Goal: Task Accomplishment & Management: Use online tool/utility

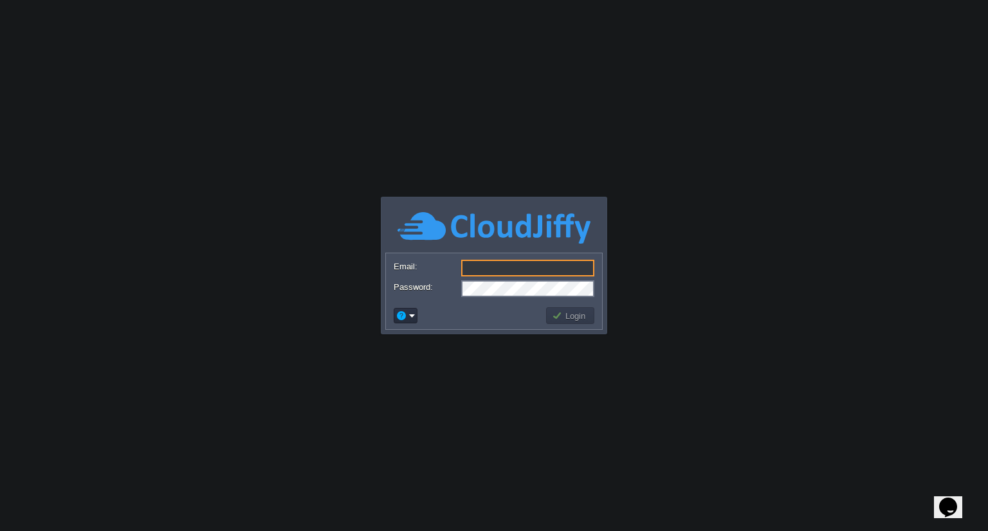
type input "[EMAIL_ADDRESS][DOMAIN_NAME]"
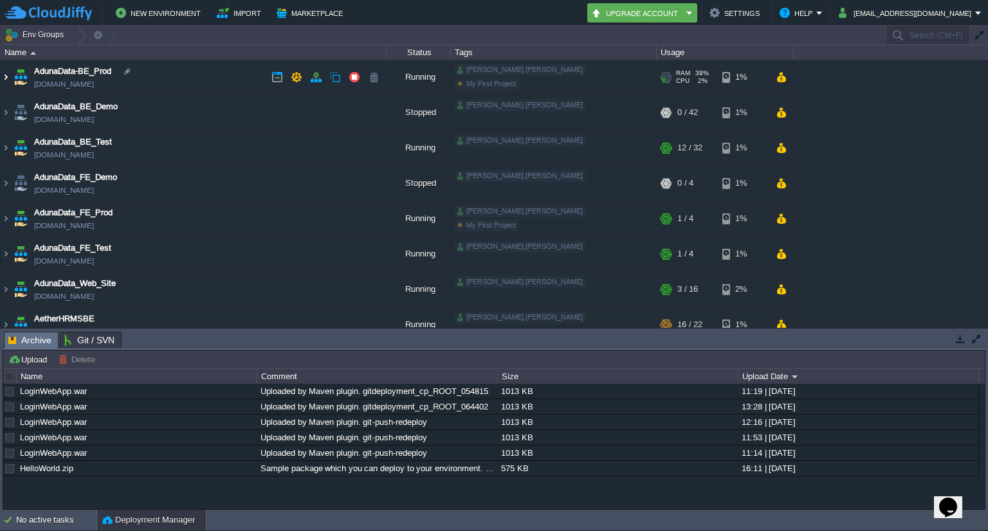
click at [5, 77] on img at bounding box center [6, 77] width 10 height 35
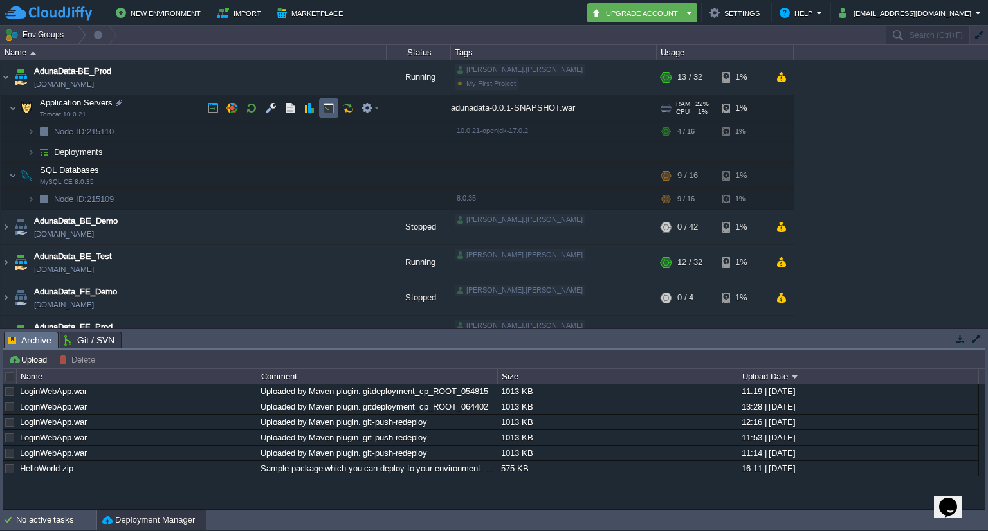
click at [329, 114] on td at bounding box center [328, 107] width 19 height 19
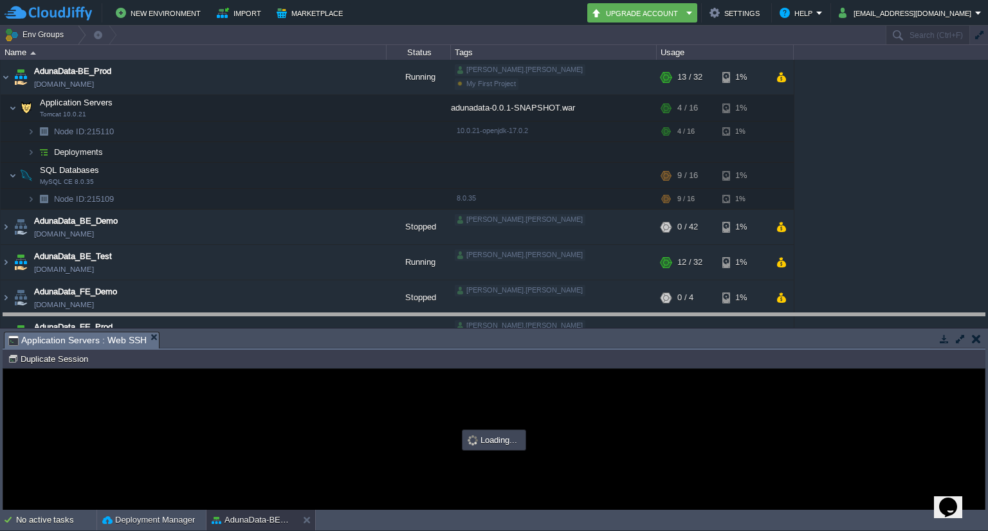
drag, startPoint x: 378, startPoint y: 341, endPoint x: 383, endPoint y: 322, distance: 19.4
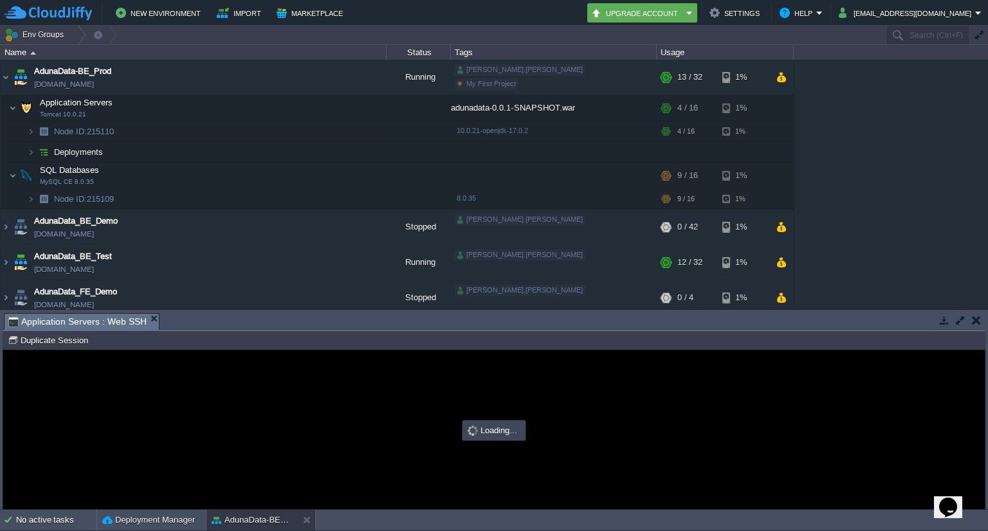
type input "#000000"
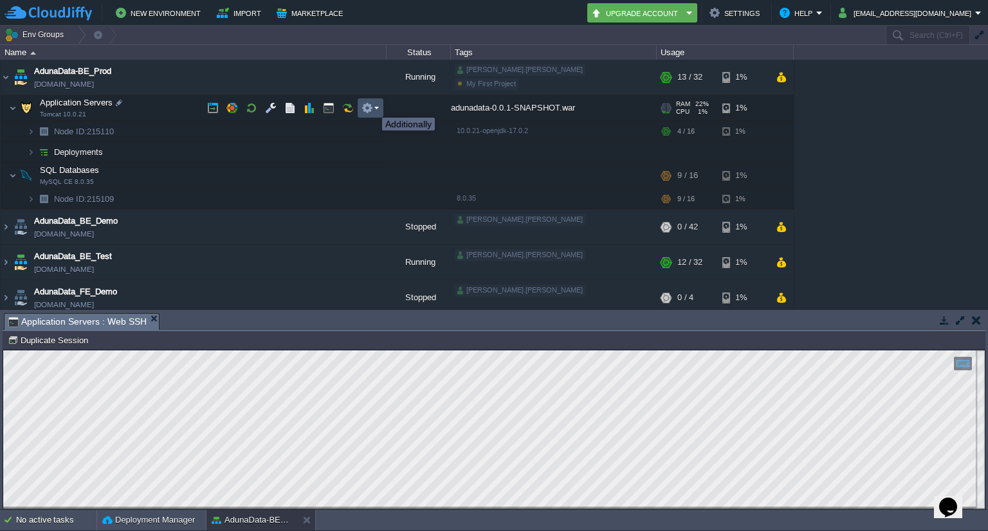
click at [372, 106] on button "button" at bounding box center [368, 108] width 12 height 12
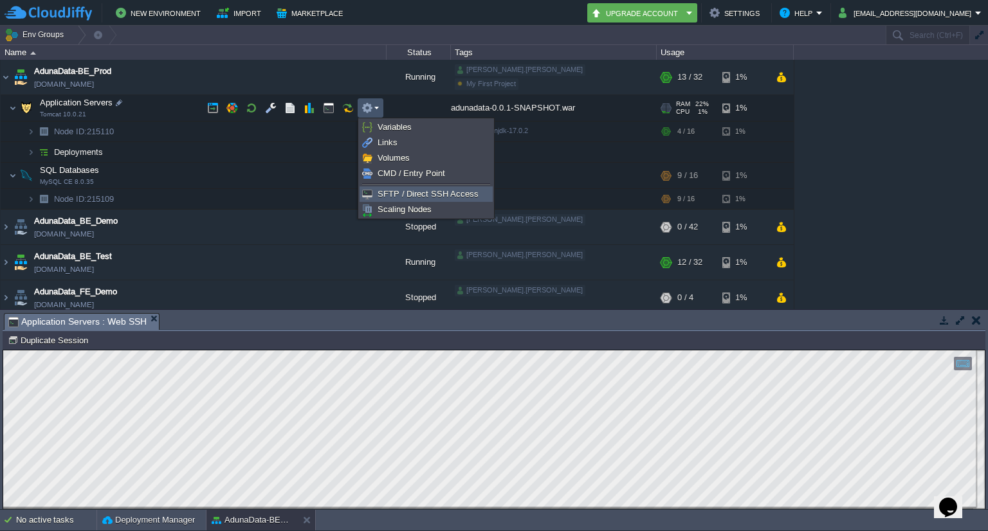
click at [391, 190] on span "SFTP / Direct SSH Access" at bounding box center [428, 194] width 101 height 10
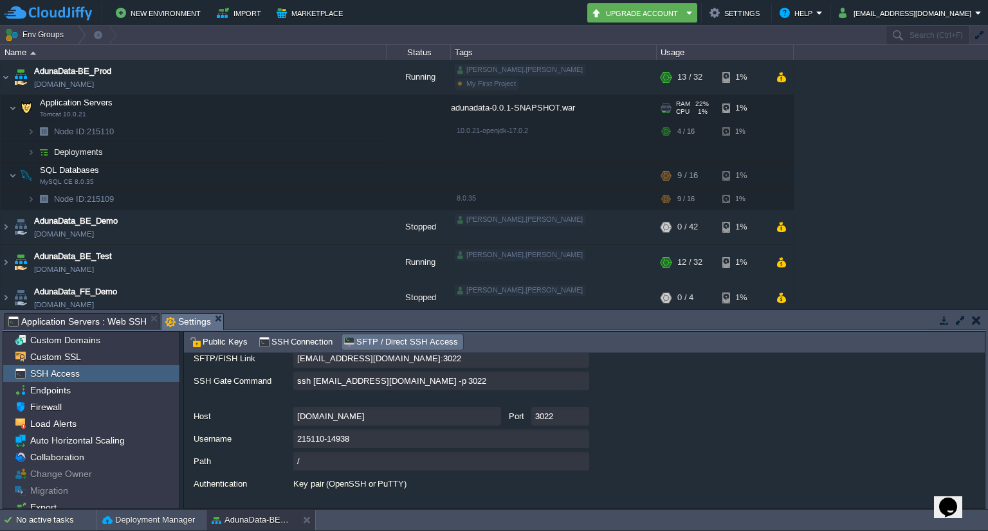
scroll to position [105, 0]
click at [495, 414] on input "[DOMAIN_NAME]" at bounding box center [397, 416] width 208 height 19
click at [579, 438] on input "215110-14938" at bounding box center [441, 438] width 296 height 19
type textarea "215110-14938"
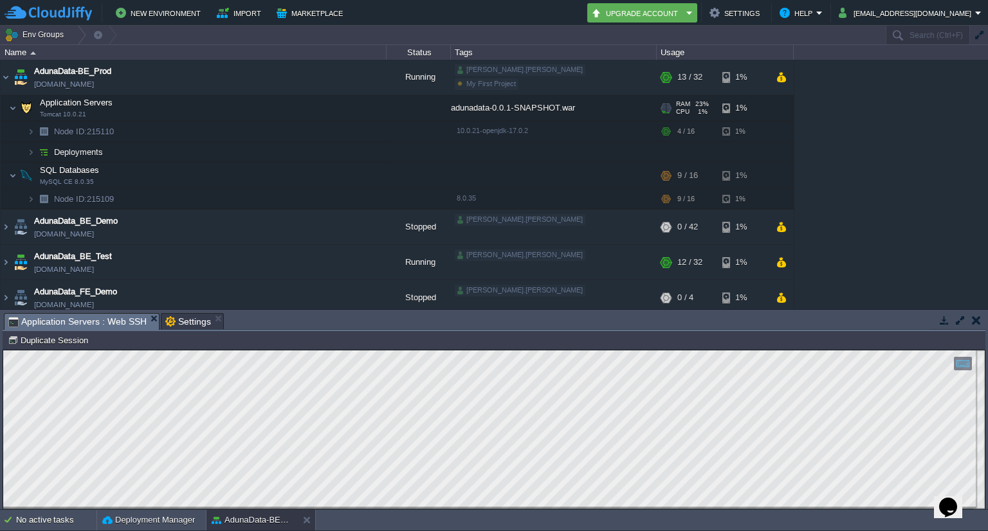
click at [104, 324] on span "Application Servers : Web SSH" at bounding box center [77, 322] width 138 height 16
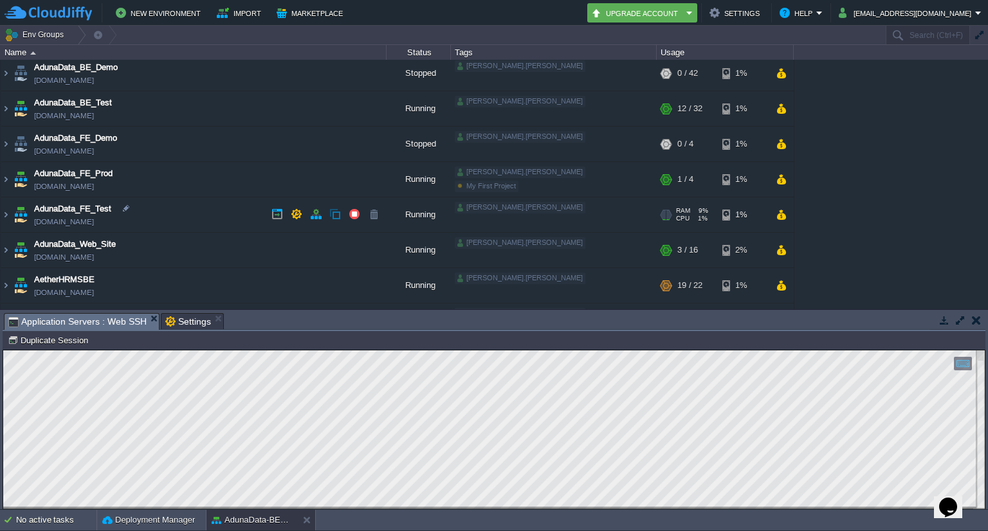
scroll to position [160, 0]
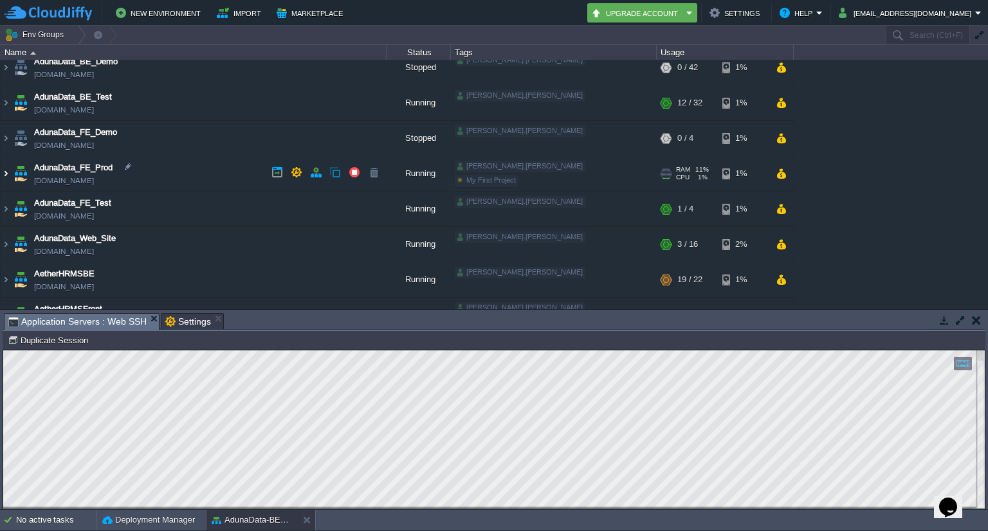
click at [5, 172] on img at bounding box center [6, 173] width 10 height 35
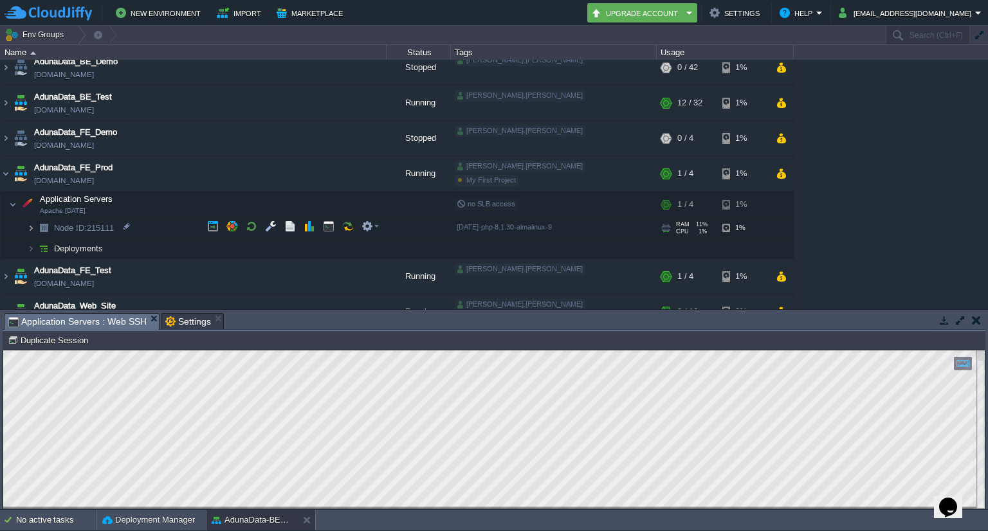
click at [33, 225] on img at bounding box center [31, 228] width 8 height 20
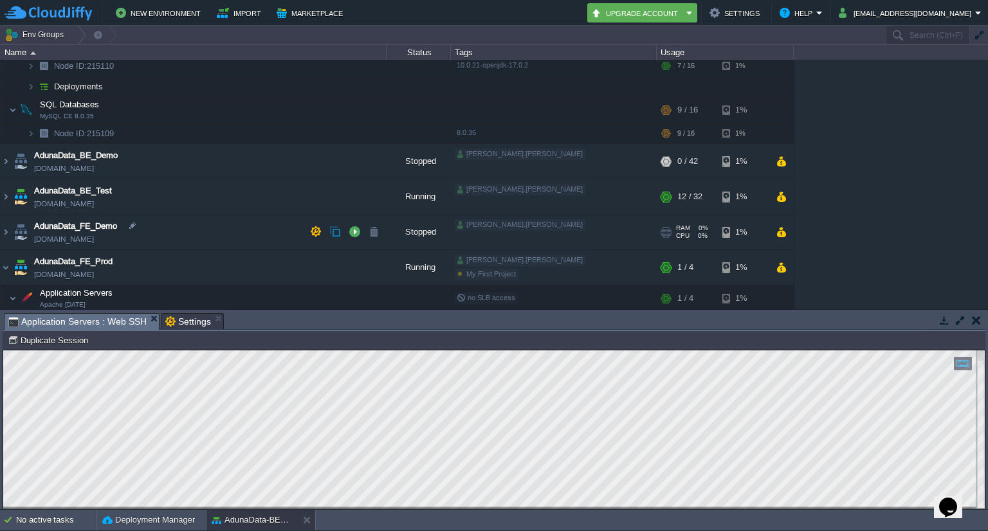
scroll to position [66, 0]
click at [8, 231] on img at bounding box center [6, 231] width 10 height 35
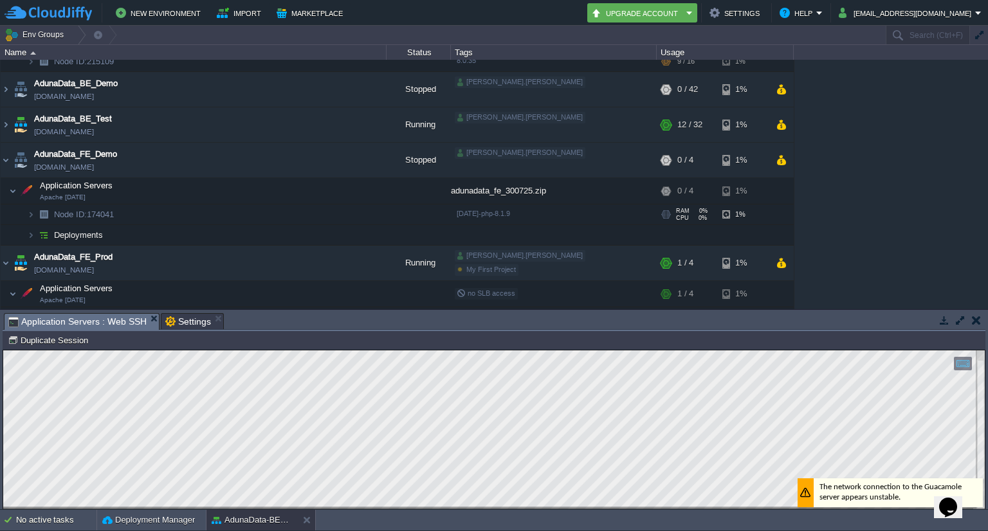
scroll to position [138, 0]
click at [28, 213] on img at bounding box center [31, 214] width 8 height 20
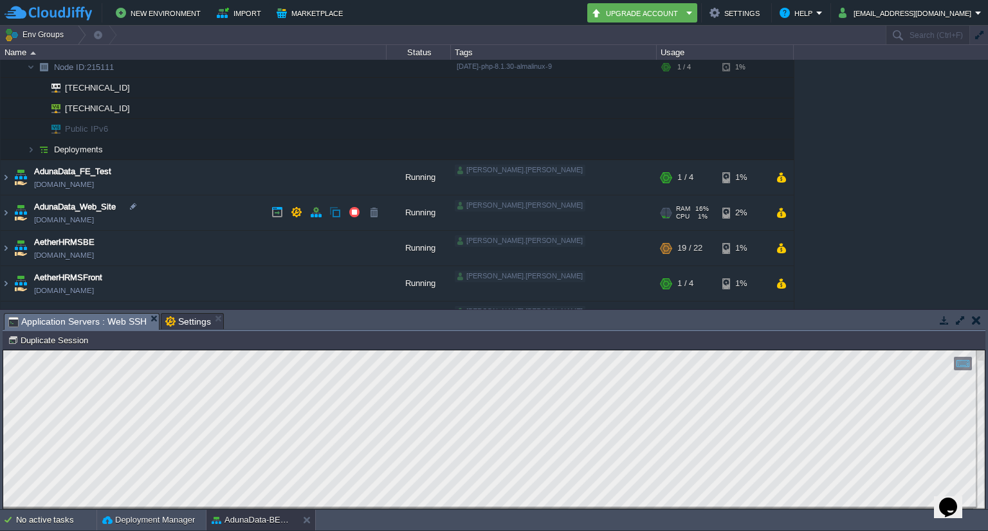
scroll to position [459, 0]
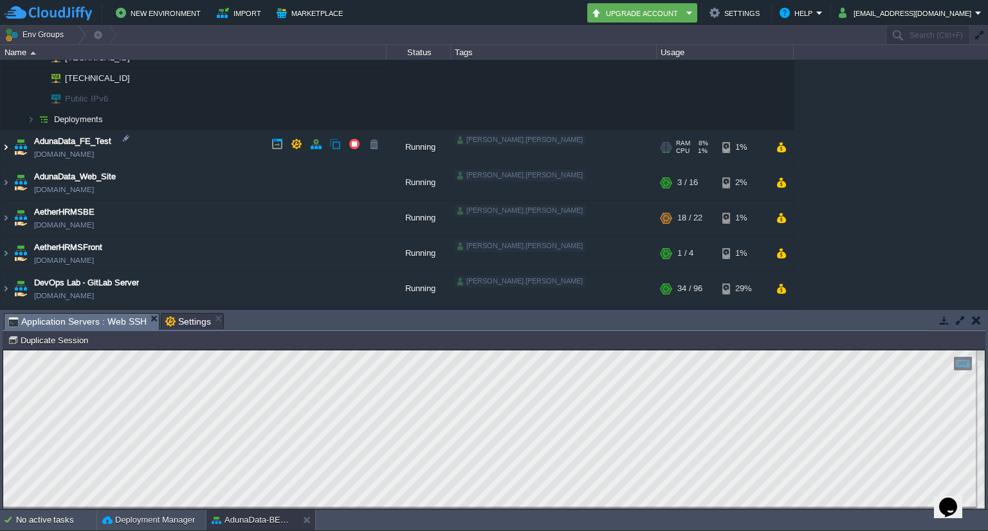
click at [1, 147] on img at bounding box center [6, 147] width 10 height 35
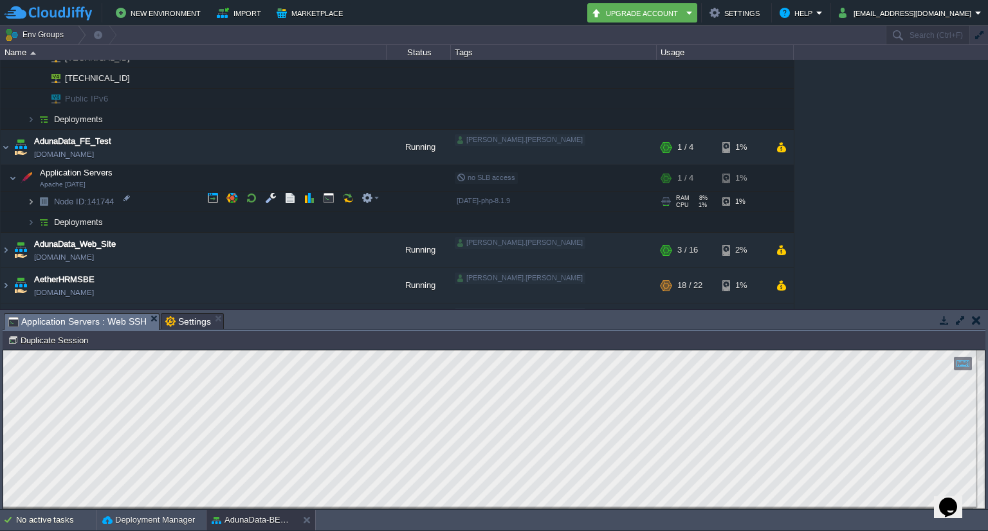
click at [28, 199] on img at bounding box center [31, 202] width 8 height 20
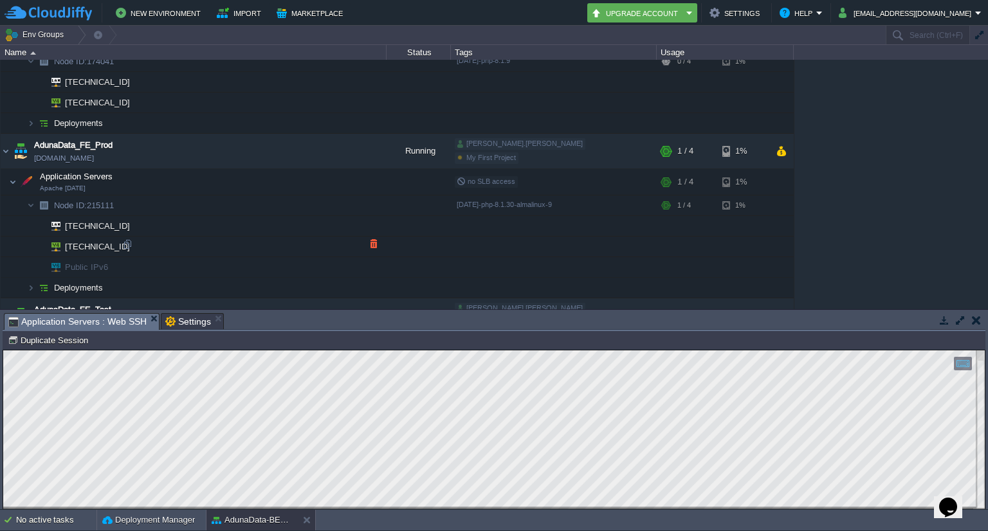
scroll to position [292, 0]
